Goal: Task Accomplishment & Management: Use online tool/utility

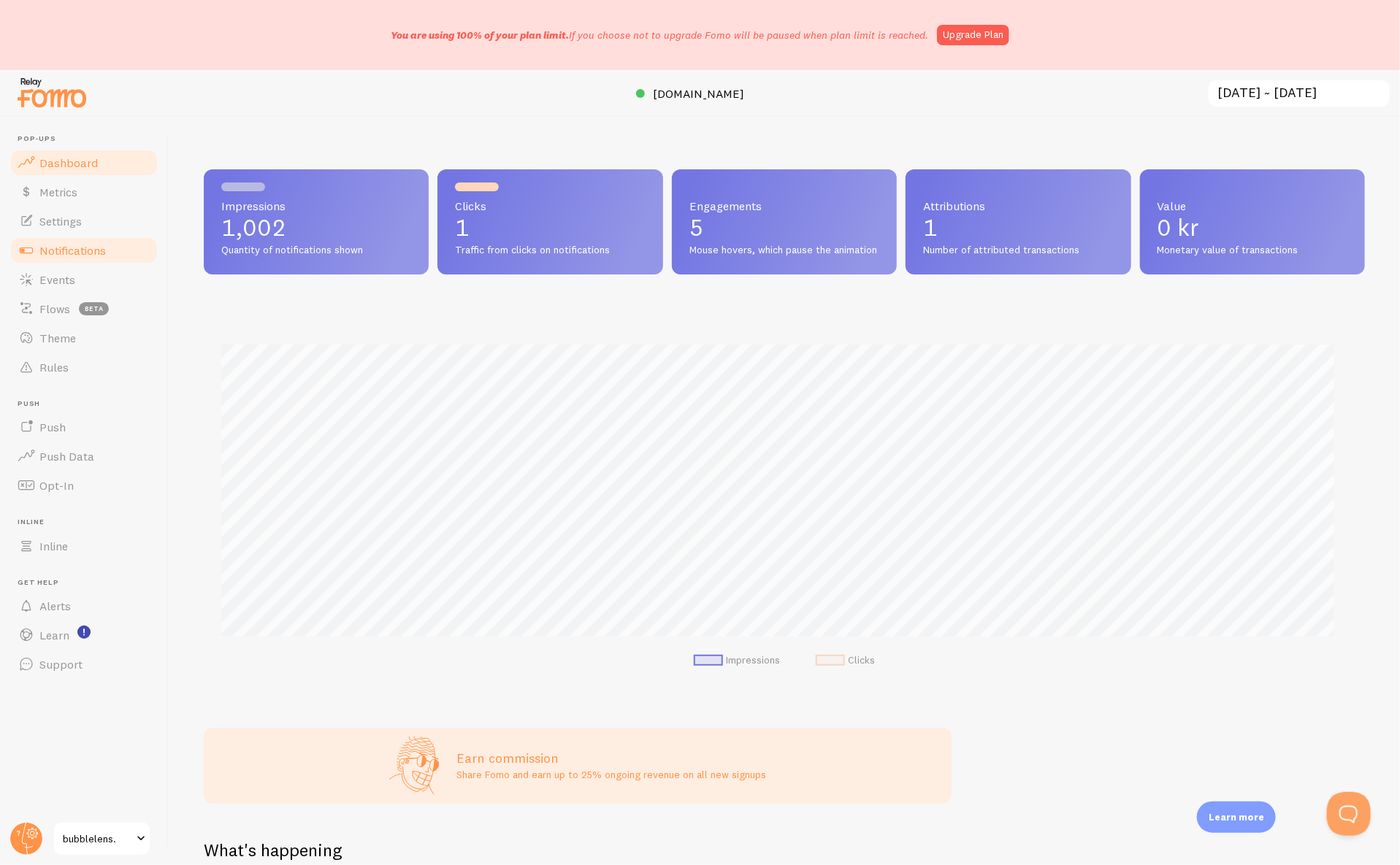
click at [131, 238] on link "Notifications" at bounding box center [83, 251] width 150 height 30
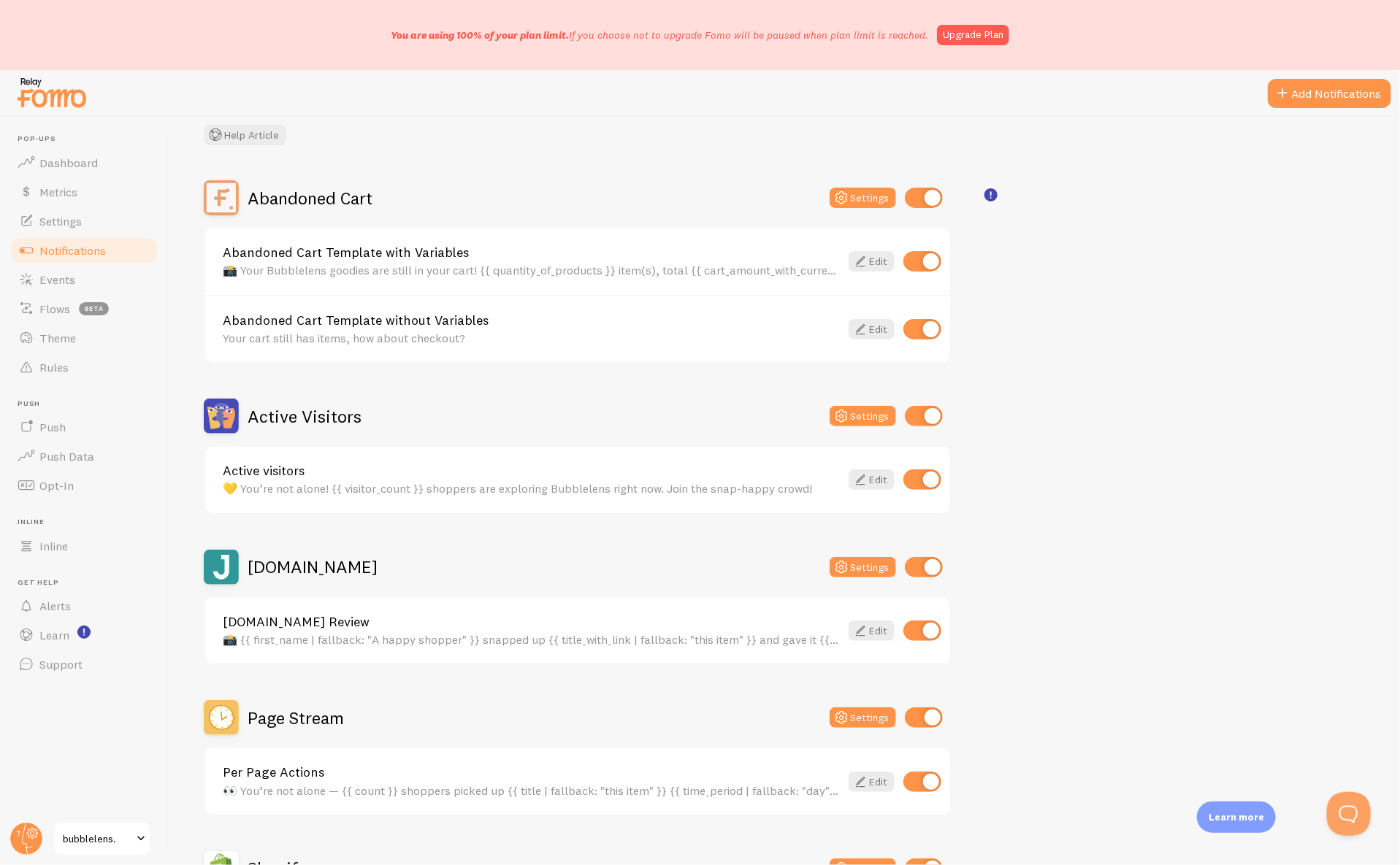
scroll to position [91, 0]
click at [868, 183] on div "Abandoned Cart Settings" at bounding box center [578, 196] width 748 height 35
click at [856, 197] on button "Settings" at bounding box center [862, 196] width 67 height 21
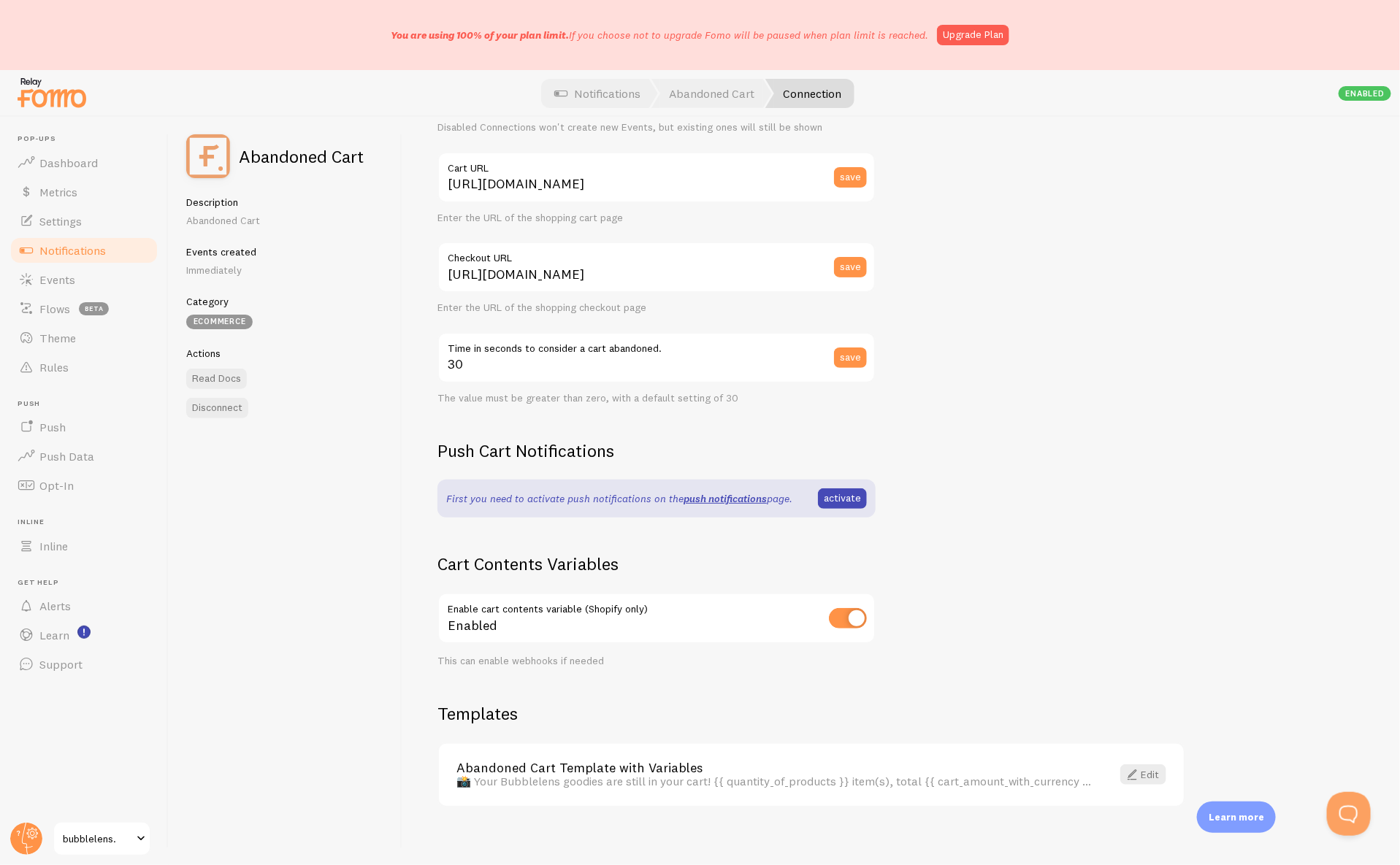
scroll to position [140, 0]
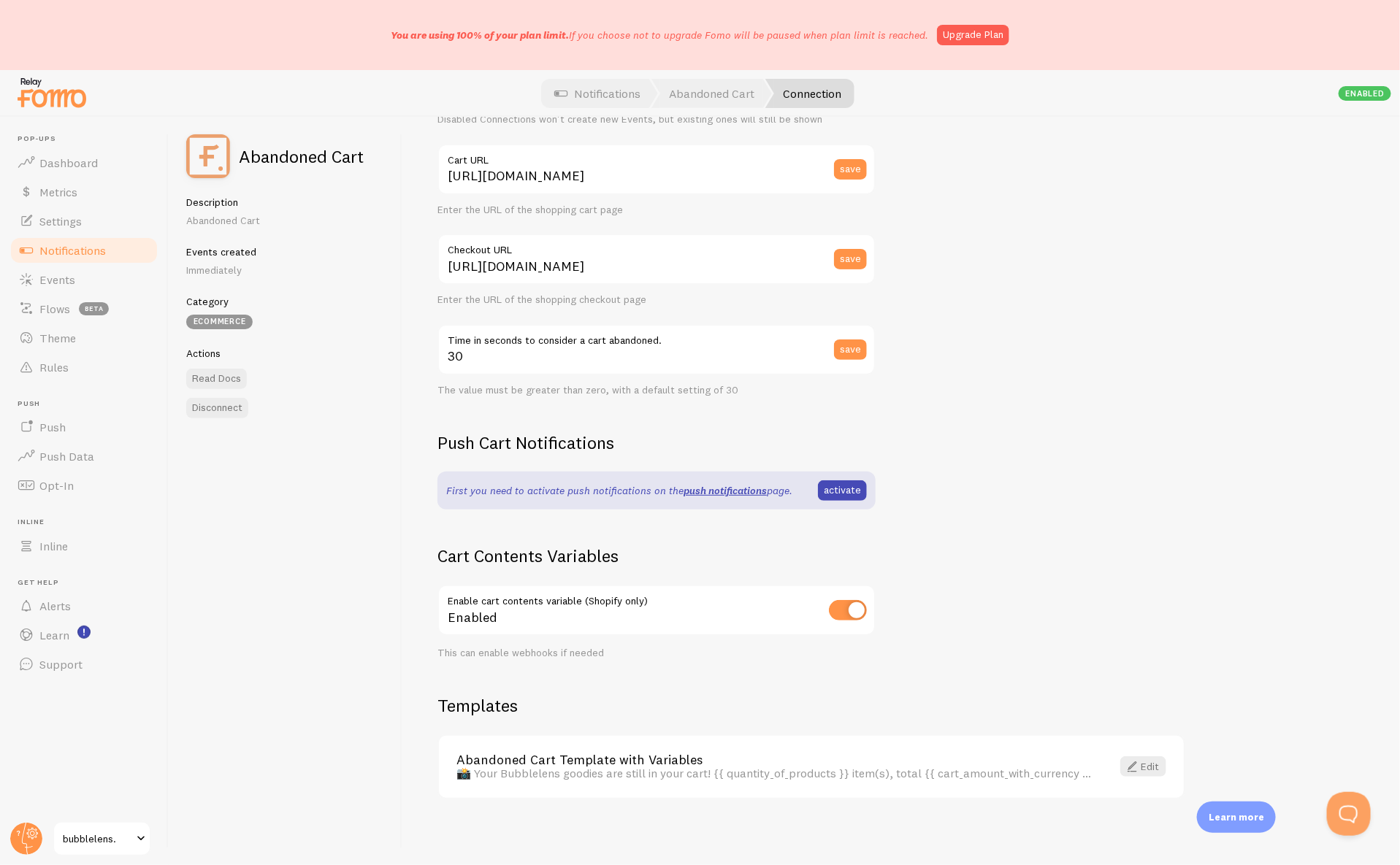
click at [1162, 775] on div "Abandoned Cart Template with Variables 📸 Your Bubblelens goodies are still in y…" at bounding box center [811, 766] width 745 height 62
click at [1155, 763] on link "Edit" at bounding box center [1143, 767] width 46 height 21
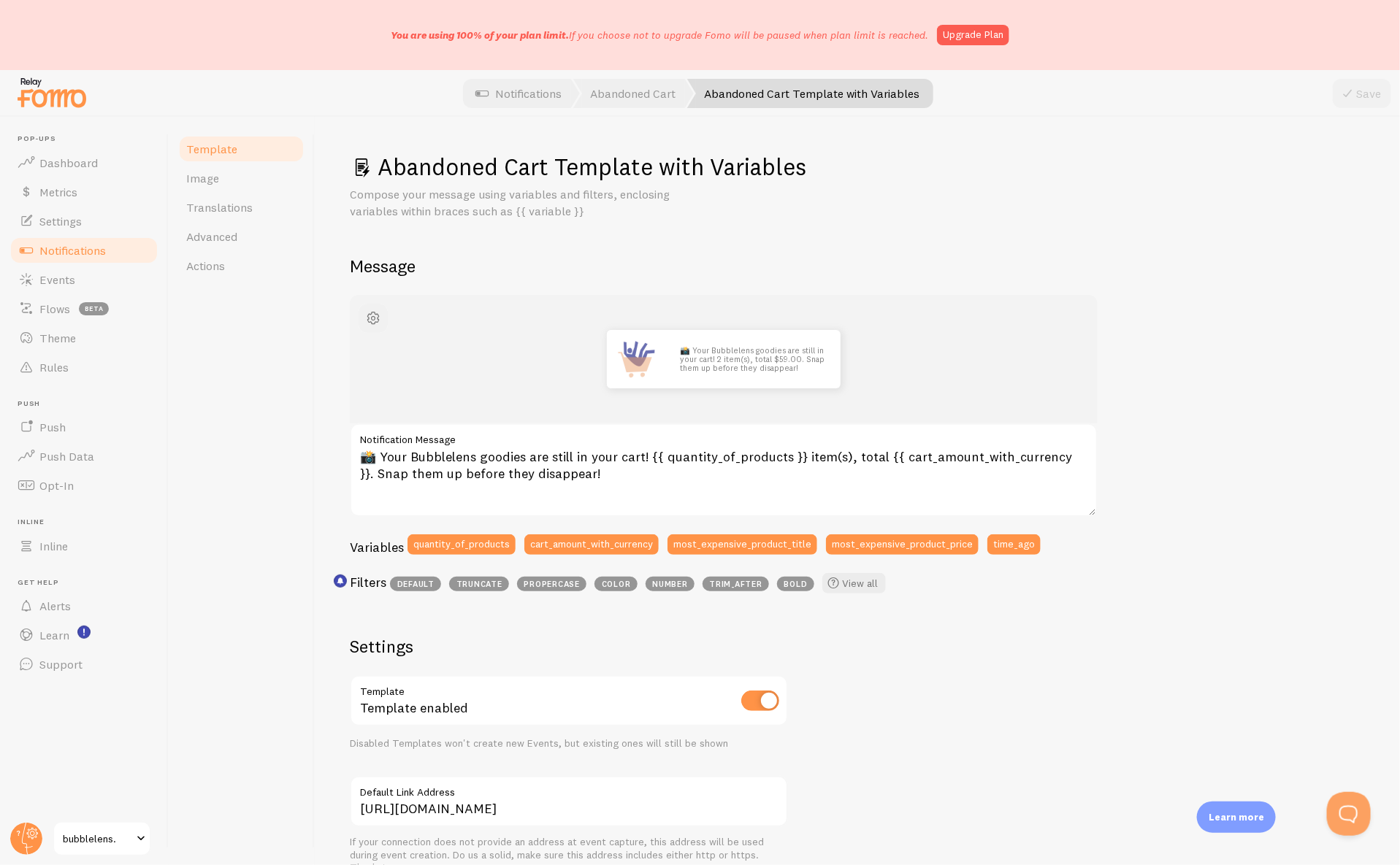
click at [377, 310] on span "button" at bounding box center [373, 318] width 17 height 17
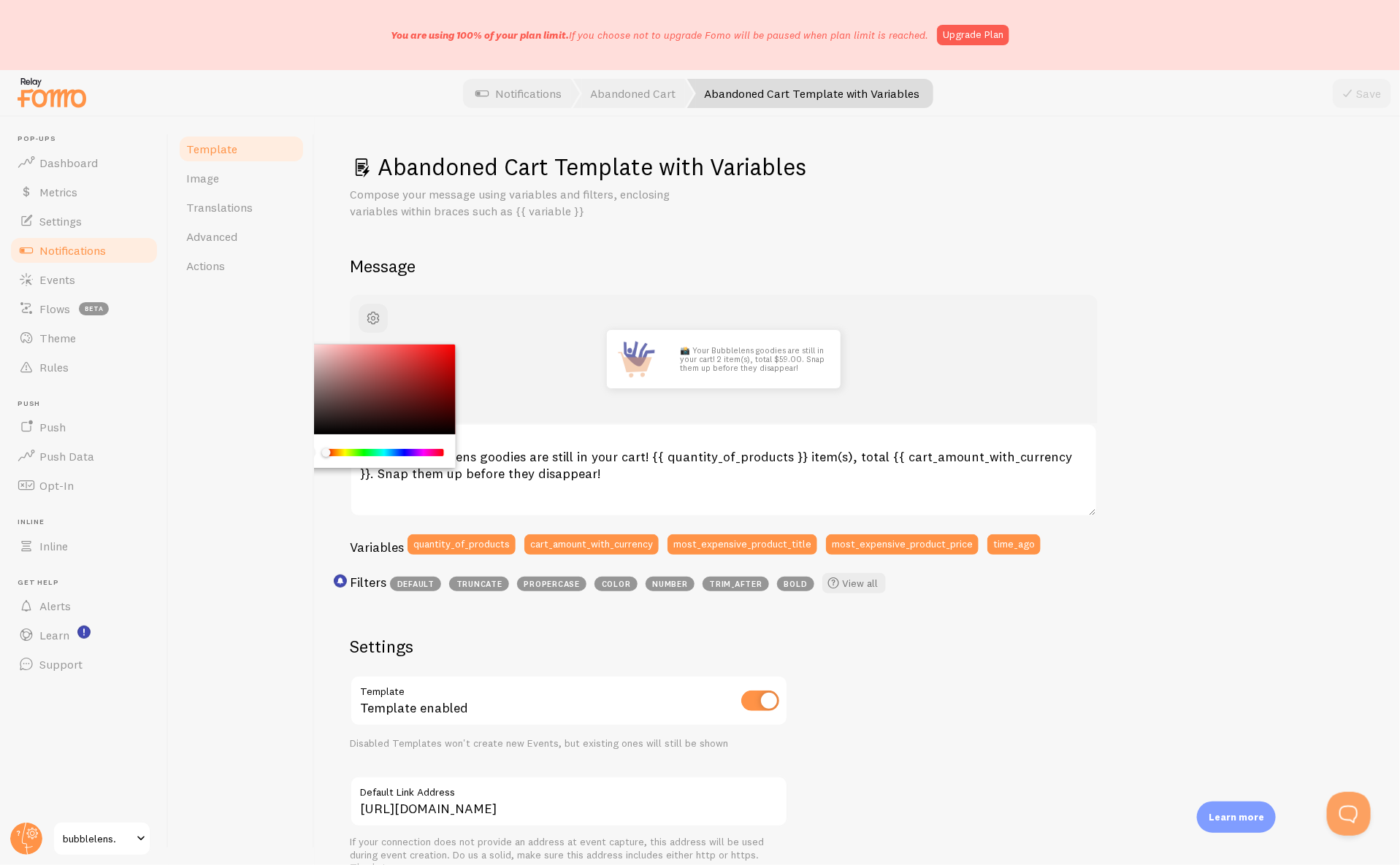
click at [584, 280] on div "Abandoned Cart Template with Variables Compose your message using variables and…" at bounding box center [857, 625] width 1015 height 948
